Goal: Information Seeking & Learning: Find specific fact

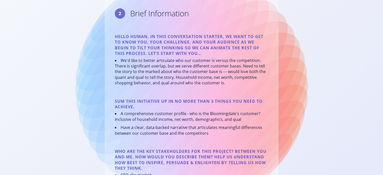
scroll to position [101, 0]
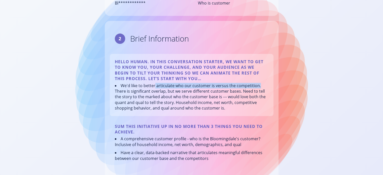
drag, startPoint x: 155, startPoint y: 85, endPoint x: 248, endPoint y: 86, distance: 93.0
click at [261, 86] on li "We'd like to better articulate who our customer is versus the competition. Ther…" at bounding box center [192, 97] width 154 height 28
copy li "articulate who our customer is versus the competition."
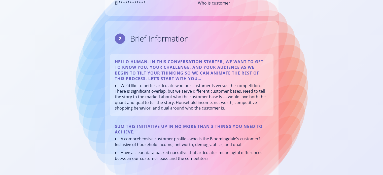
click at [181, 97] on li "We'd like to better articulate who our customer is versus the competition. Ther…" at bounding box center [192, 97] width 154 height 28
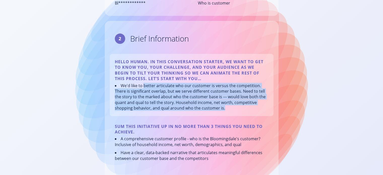
drag, startPoint x: 143, startPoint y: 85, endPoint x: 228, endPoint y: 109, distance: 88.0
click at [231, 110] on li "We'd like to better articulate who our customer is versus the competition. Ther…" at bounding box center [192, 97] width 154 height 28
copy li "better articulate who our customer is versus the competition. There is signific…"
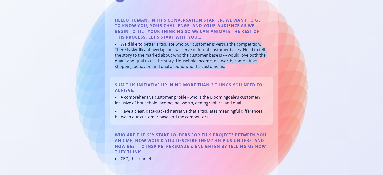
scroll to position [151, 0]
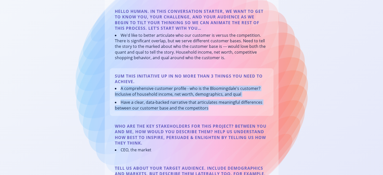
drag, startPoint x: 209, startPoint y: 108, endPoint x: 121, endPoint y: 87, distance: 90.3
click at [121, 87] on ul "A comprehensive customer profile - who is the Bloomingdale's customer? Inclusiv…" at bounding box center [192, 98] width 154 height 25
copy ul "A comprehensive customer profile - who is the Bloomingdale's customer? Inclusiv…"
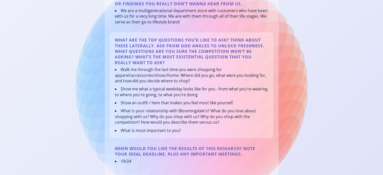
scroll to position [378, 0]
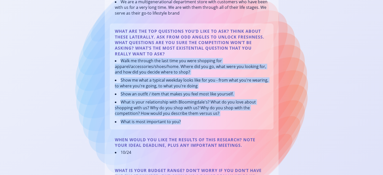
drag, startPoint x: 181, startPoint y: 123, endPoint x: 118, endPoint y: 60, distance: 88.7
click at [118, 60] on ul "Walk me through the last time you were shopping for apparel/accessories/shoes/h…" at bounding box center [192, 91] width 154 height 67
copy ul "Walk me through the last time you were shopping for apparel/accessories/shoes/h…"
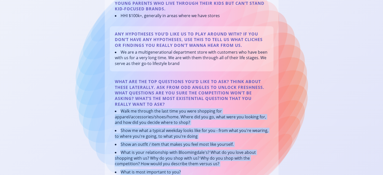
scroll to position [302, 0]
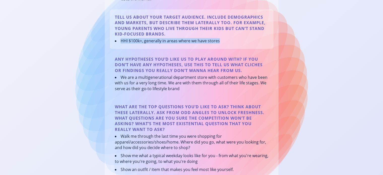
drag, startPoint x: 221, startPoint y: 40, endPoint x: 118, endPoint y: 42, distance: 102.6
click at [118, 42] on ul "HHI $100k+, generally in areas where we have stores" at bounding box center [192, 41] width 154 height 6
copy li "HHI $100k+, generally in areas where we have stores"
